Goal: Task Accomplishment & Management: Manage account settings

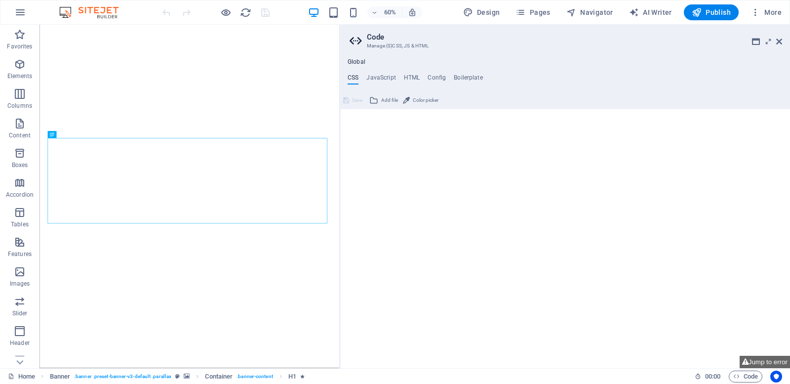
type textarea "/*------------------------------------*\"
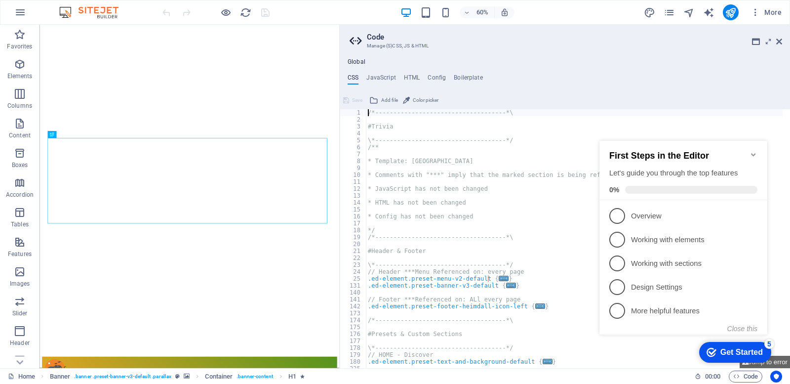
click at [751, 151] on icon "Minimize checklist" at bounding box center [753, 155] width 8 height 8
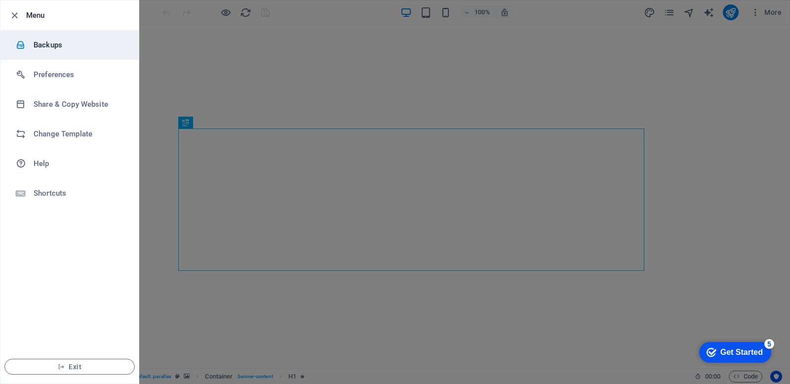
click at [44, 44] on h6 "Backups" at bounding box center [79, 45] width 91 height 12
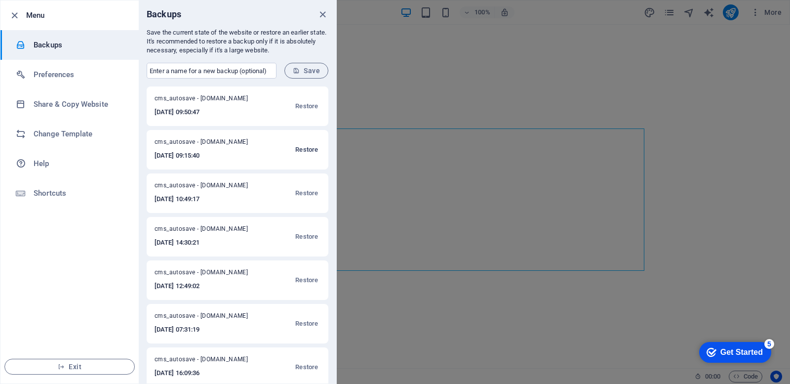
click at [309, 147] on span "Restore" at bounding box center [306, 150] width 23 height 12
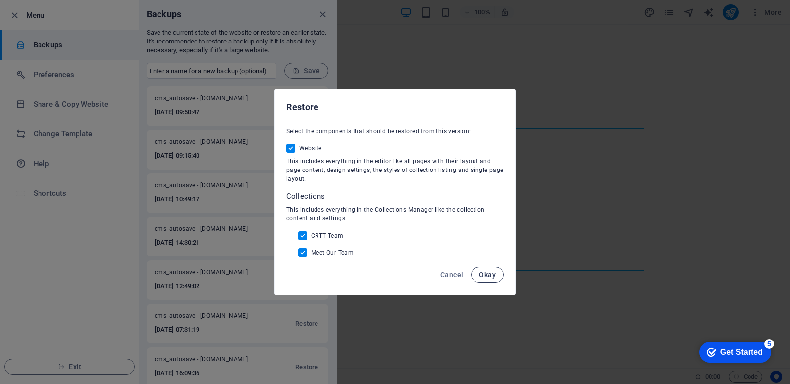
click at [479, 274] on span "Okay" at bounding box center [487, 275] width 17 height 8
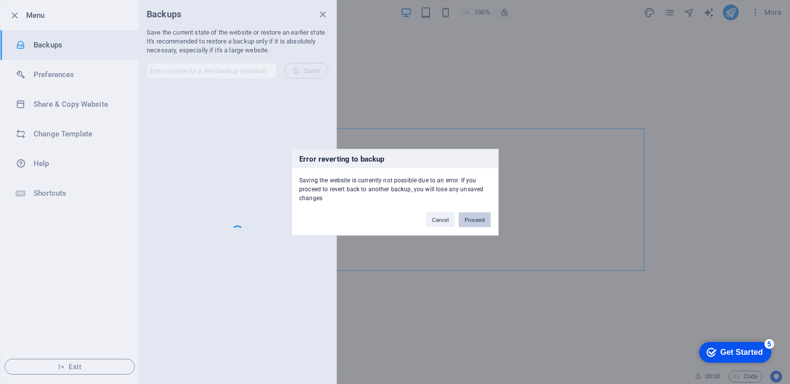
click at [469, 221] on button "Proceed" at bounding box center [475, 219] width 32 height 15
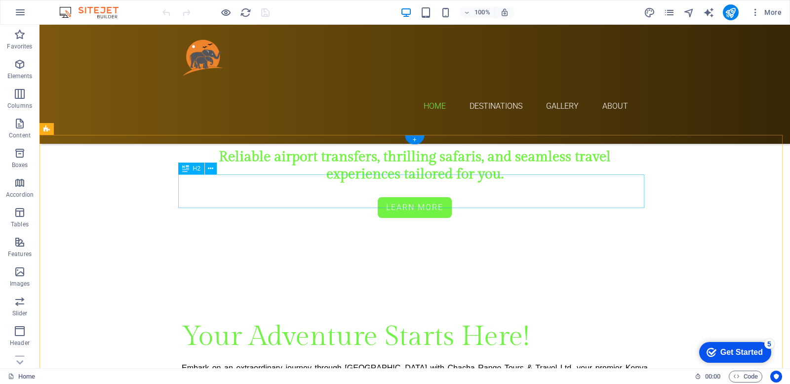
scroll to position [247, 0]
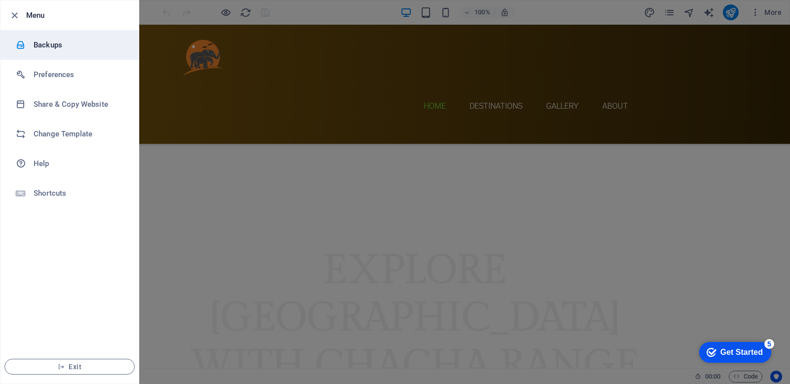
click at [50, 47] on h6 "Backups" at bounding box center [79, 45] width 91 height 12
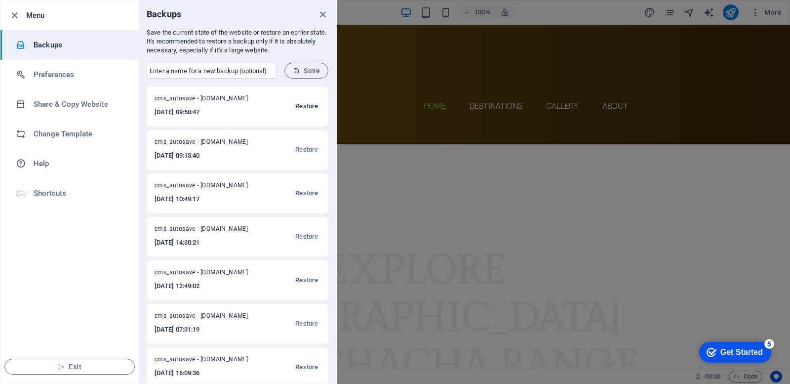
click at [301, 105] on span "Restore" at bounding box center [306, 106] width 23 height 12
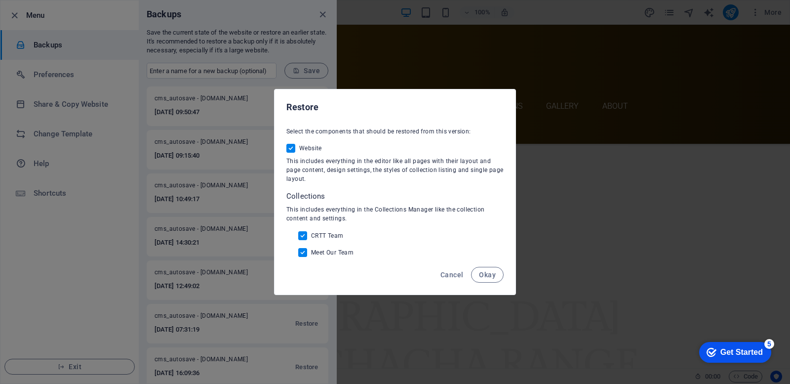
click at [482, 273] on span "Okay" at bounding box center [487, 275] width 17 height 8
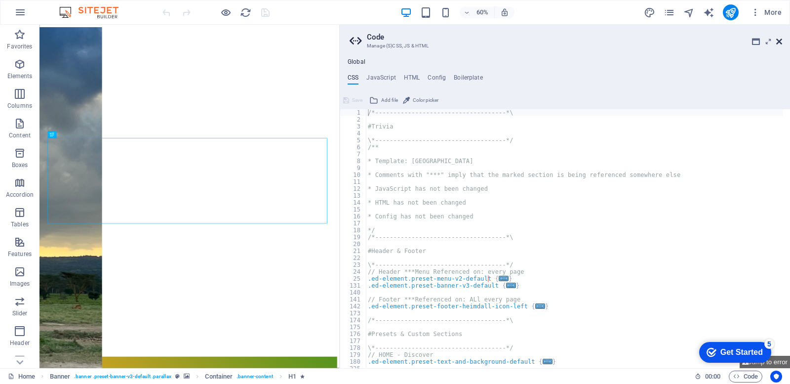
click at [778, 43] on icon at bounding box center [779, 42] width 6 height 8
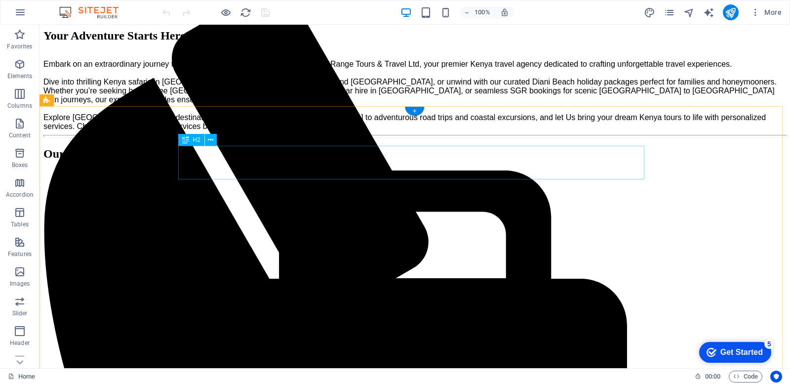
scroll to position [444, 0]
